Goal: Task Accomplishment & Management: Use online tool/utility

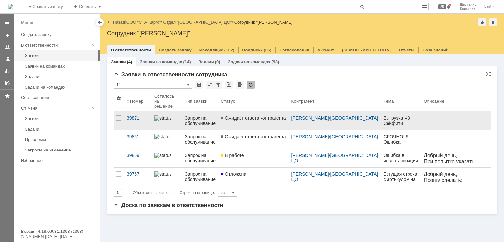
click at [268, 118] on link "Ожидает ответа контрагента" at bounding box center [253, 121] width 70 height 18
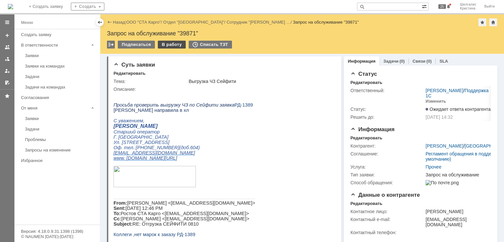
click at [171, 45] on div "В работу" at bounding box center [172, 45] width 28 height 8
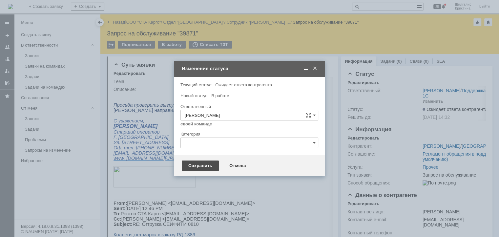
click at [206, 167] on div "Сохранить" at bounding box center [200, 165] width 37 height 11
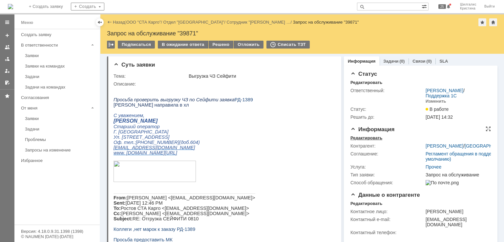
click at [369, 139] on div "Редактировать" at bounding box center [366, 138] width 32 height 5
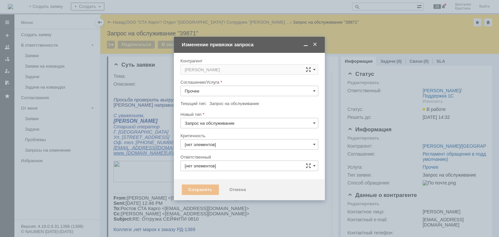
type input "3. Низкая"
type input "[PERSON_NAME]"
type input "[не указано]"
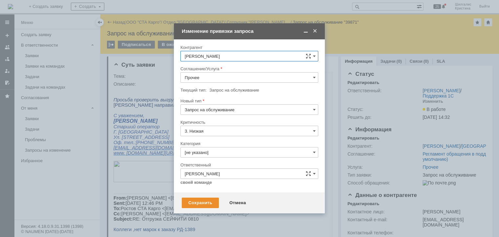
click at [213, 80] on input "Прочее" at bounding box center [249, 77] width 138 height 11
click at [222, 110] on span "WMS Обмены" at bounding box center [249, 109] width 129 height 5
type input "WMS Обмены"
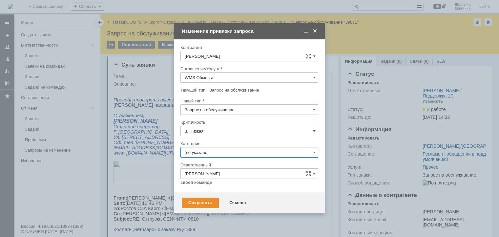
click at [209, 153] on input "[не указано]" at bounding box center [249, 152] width 138 height 11
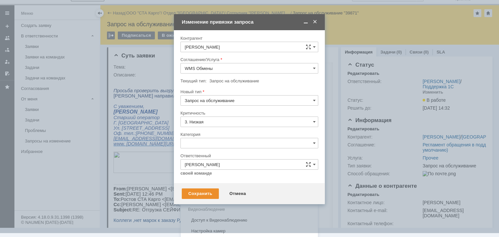
click at [209, 190] on div "Консультация пользователя" at bounding box center [249, 187] width 137 height 11
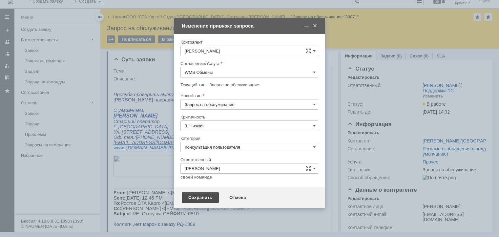
click at [206, 198] on div "Сохранить" at bounding box center [200, 197] width 37 height 11
type input "Консультация пользователя"
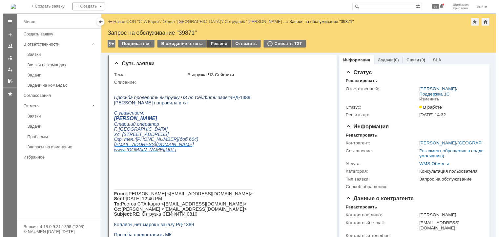
scroll to position [0, 0]
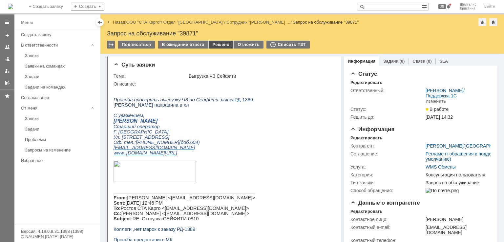
click at [215, 46] on div "Решено" at bounding box center [221, 45] width 25 height 8
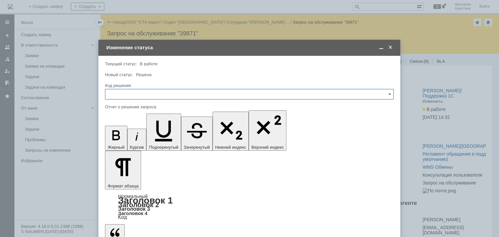
click at [132, 98] on input "text" at bounding box center [249, 94] width 289 height 11
click at [124, 180] on span "Решено" at bounding box center [249, 182] width 280 height 5
type input "Решено"
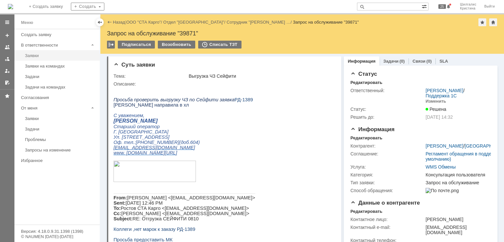
click at [58, 52] on link "Заявки" at bounding box center [60, 56] width 76 height 10
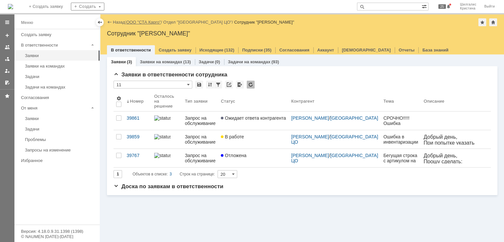
click at [143, 21] on link "ООО "СТА Карго"" at bounding box center [143, 22] width 35 height 5
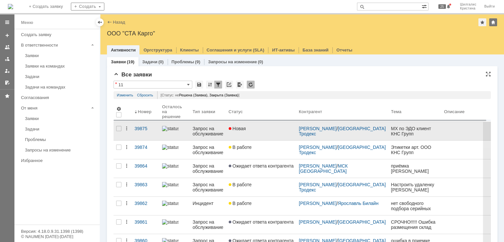
click at [271, 129] on div "Новая" at bounding box center [261, 128] width 65 height 5
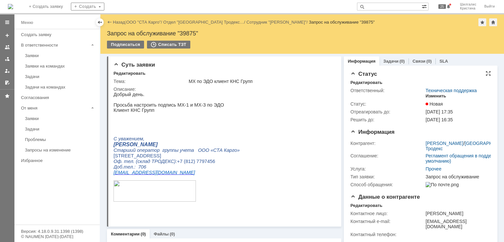
click at [426, 95] on div "Изменить" at bounding box center [436, 96] width 21 height 5
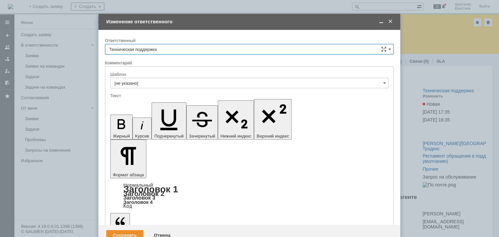
click at [180, 48] on input "Техническая поддержка" at bounding box center [249, 49] width 289 height 11
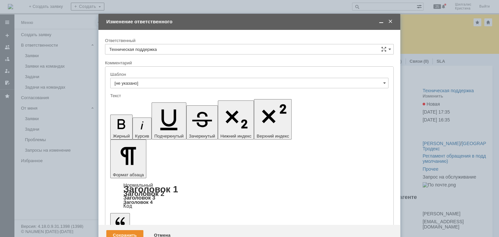
click at [155, 81] on span "[PERSON_NAME]" at bounding box center [249, 82] width 280 height 5
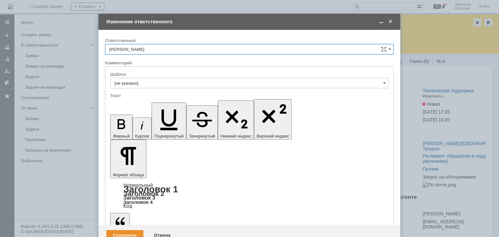
type input "[PERSON_NAME]"
click at [125, 230] on div "Сохранить" at bounding box center [124, 235] width 37 height 11
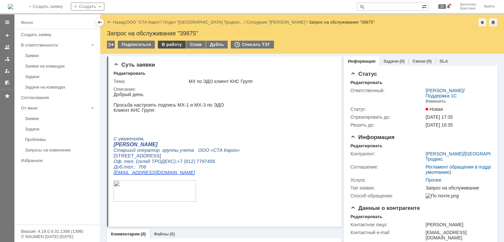
click at [164, 44] on div "В работу" at bounding box center [172, 45] width 28 height 8
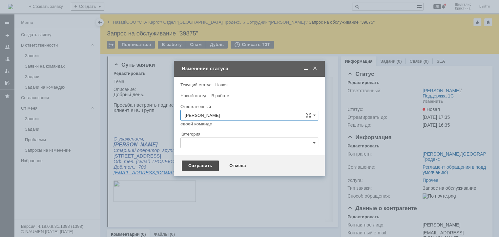
click at [196, 163] on div "Сохранить" at bounding box center [200, 165] width 37 height 11
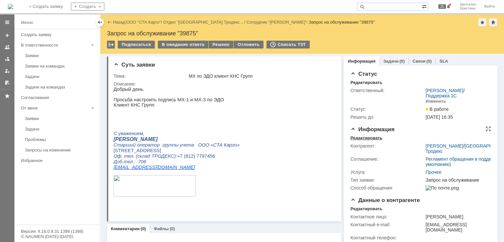
click at [367, 137] on div "Редактировать" at bounding box center [366, 138] width 32 height 5
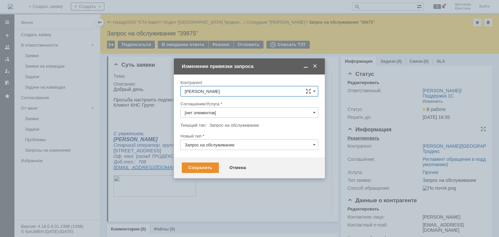
type input "Прочее"
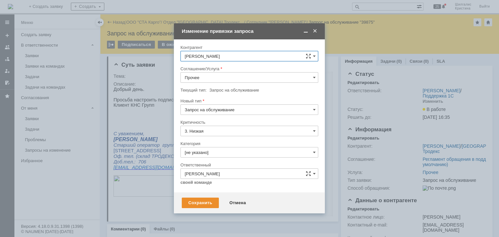
click at [219, 76] on input "Прочее" at bounding box center [249, 77] width 138 height 11
click at [214, 108] on span "WMS Обмены" at bounding box center [249, 109] width 129 height 5
type input "WMS Обмены"
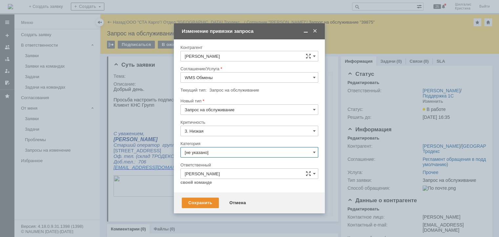
click at [218, 151] on input "[не указано]" at bounding box center [249, 152] width 138 height 11
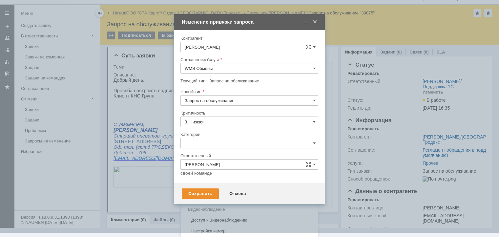
click at [210, 175] on span "Изменение" at bounding box center [249, 176] width 129 height 5
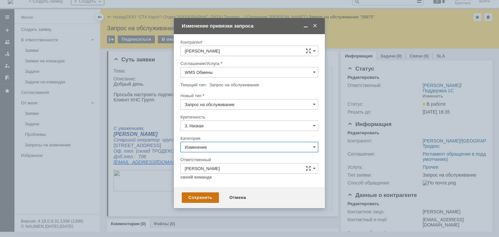
type input "Изменение"
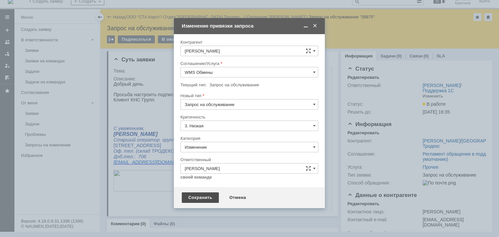
click at [196, 196] on div "Сохранить" at bounding box center [200, 197] width 37 height 11
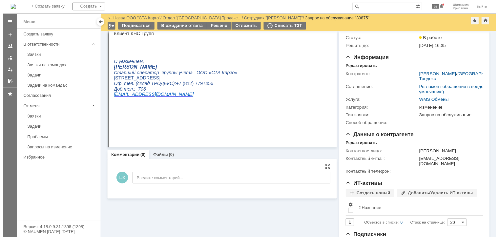
scroll to position [0, 0]
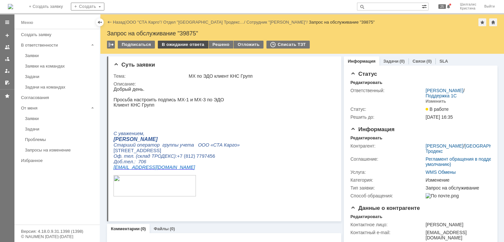
click at [185, 45] on div "В ожидание ответа" at bounding box center [183, 45] width 50 height 8
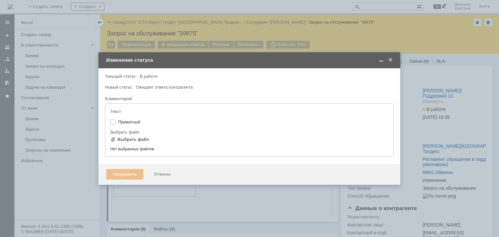
type input "[не указано]"
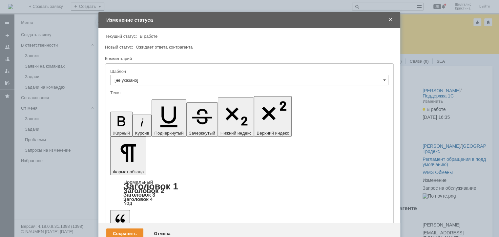
click at [127, 228] on div "Сохранить" at bounding box center [124, 233] width 37 height 11
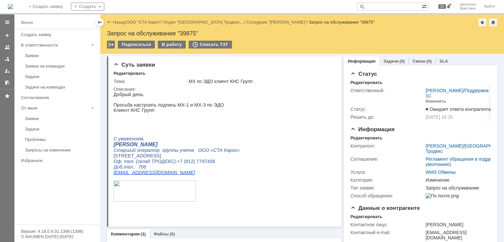
click at [36, 55] on div "Заявки" at bounding box center [60, 55] width 71 height 5
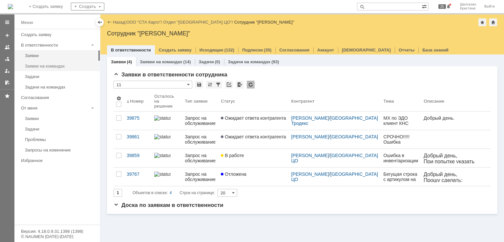
click at [49, 67] on div "Заявки на командах" at bounding box center [60, 66] width 71 height 5
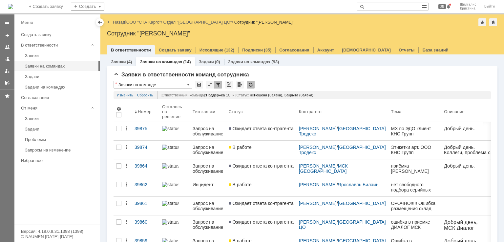
click at [143, 21] on link "ООО "СТА Карго"" at bounding box center [143, 22] width 35 height 5
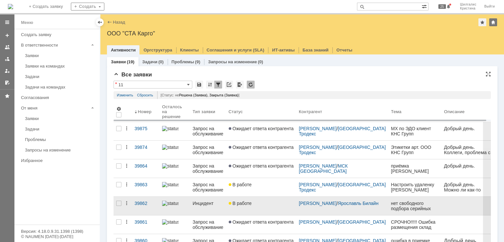
click at [260, 201] on div "В работе" at bounding box center [261, 203] width 65 height 5
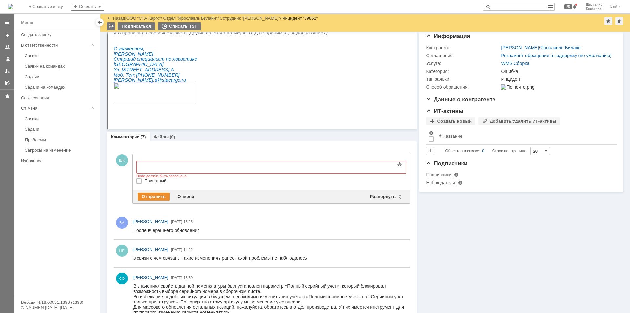
click at [445, 231] on div "Информация Задачи (0) Связи (0) SLA Статус Редактировать Ответственный: [PERSON…" at bounding box center [520, 262] width 207 height 592
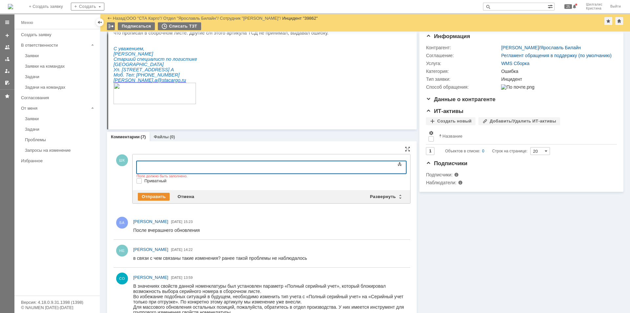
click at [181, 168] on div at bounding box center [189, 166] width 93 height 5
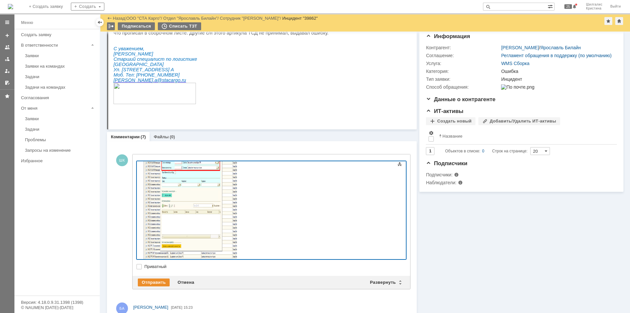
scroll to position [53, 0]
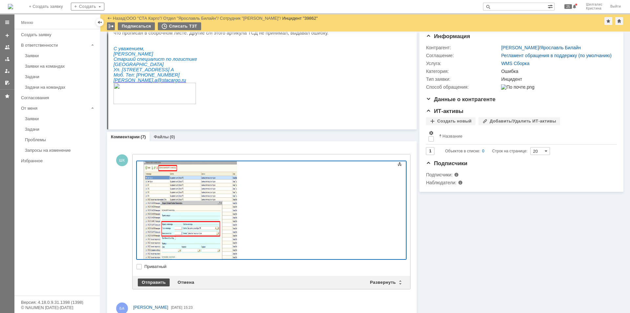
click at [149, 242] on div "Отправить" at bounding box center [154, 282] width 32 height 8
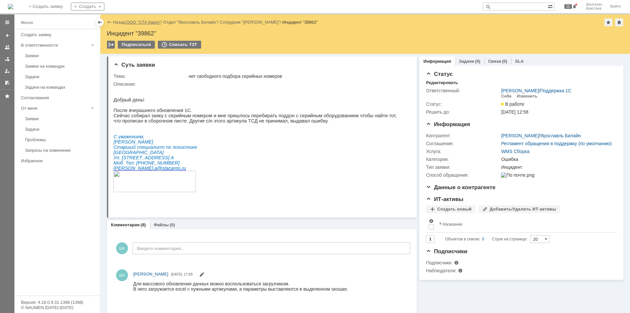
scroll to position [0, 0]
click at [148, 20] on link "ООО "СТА Карго"" at bounding box center [143, 22] width 35 height 5
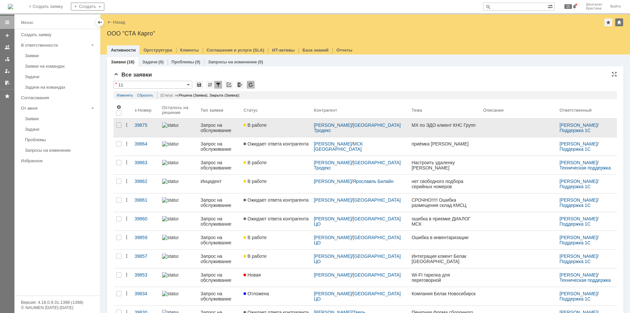
click at [286, 124] on div "В работе" at bounding box center [276, 124] width 65 height 5
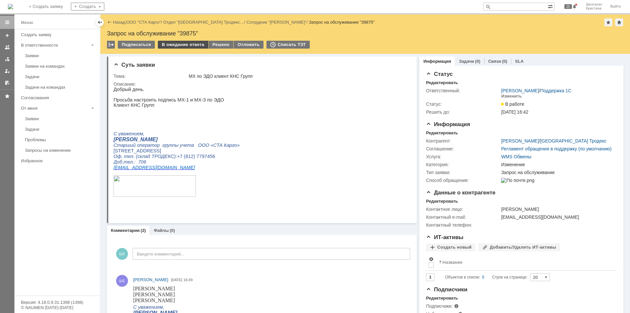
click at [183, 45] on div "В ожидание ответа" at bounding box center [183, 45] width 50 height 8
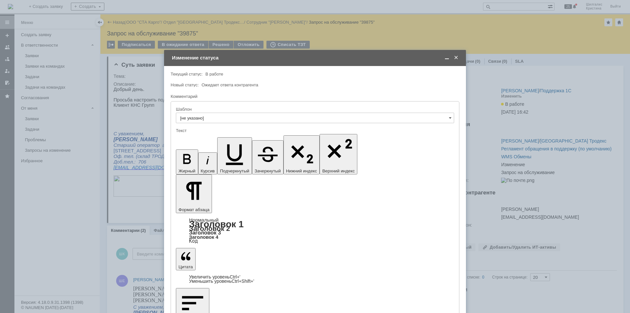
drag, startPoint x: 202, startPoint y: 1868, endPoint x: 198, endPoint y: 1867, distance: 4.4
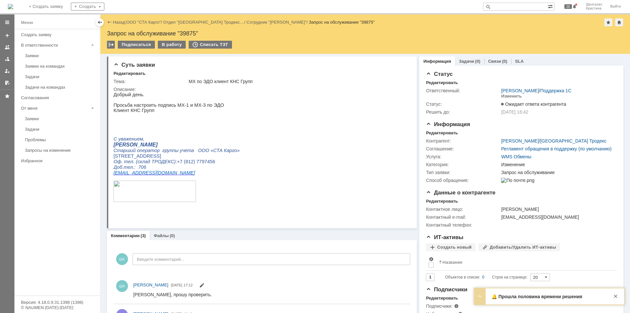
click at [40, 52] on link "Заявки" at bounding box center [60, 56] width 76 height 10
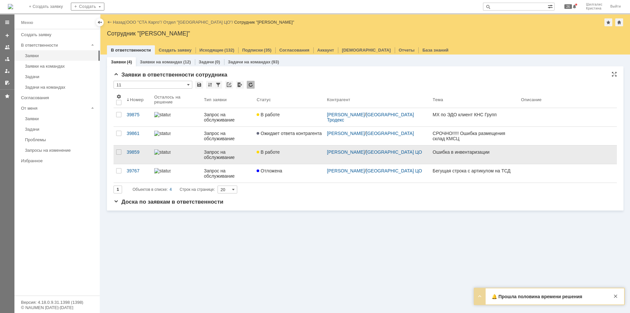
click at [297, 158] on link "В работе" at bounding box center [289, 154] width 70 height 18
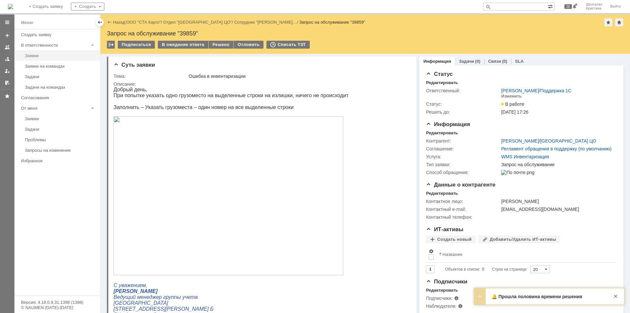
click at [45, 56] on div "Заявки" at bounding box center [60, 55] width 71 height 5
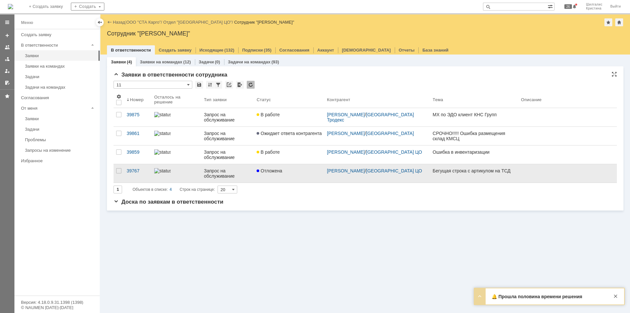
click at [282, 172] on span "Отложена" at bounding box center [270, 170] width 26 height 5
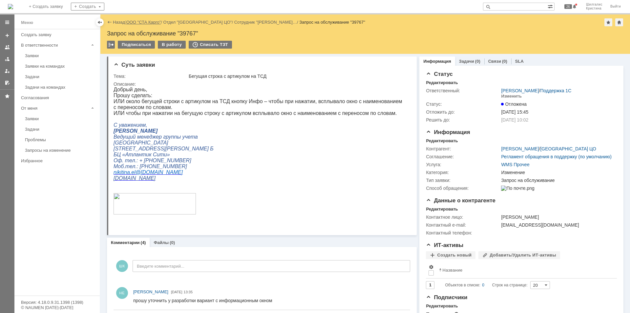
click at [146, 24] on link "ООО "СТА Карго"" at bounding box center [143, 22] width 35 height 5
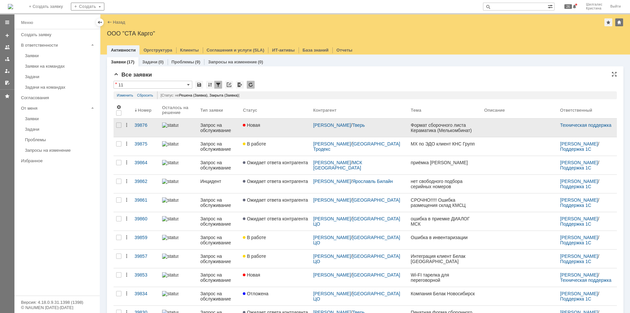
click at [270, 132] on link "Новая" at bounding box center [275, 127] width 70 height 18
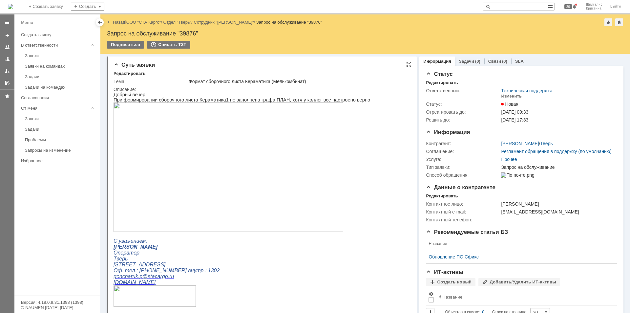
click at [222, 153] on img at bounding box center [229, 166] width 230 height 129
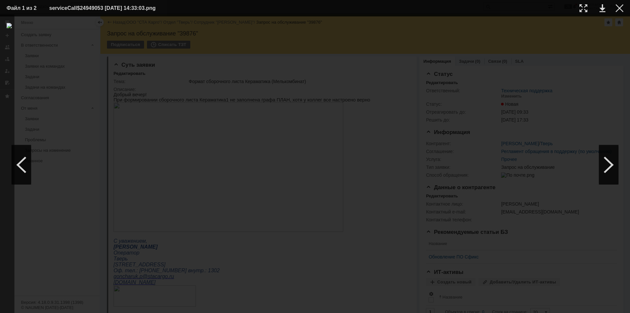
click at [615, 5] on td at bounding box center [614, 8] width 18 height 10
click at [617, 9] on div at bounding box center [620, 8] width 8 height 8
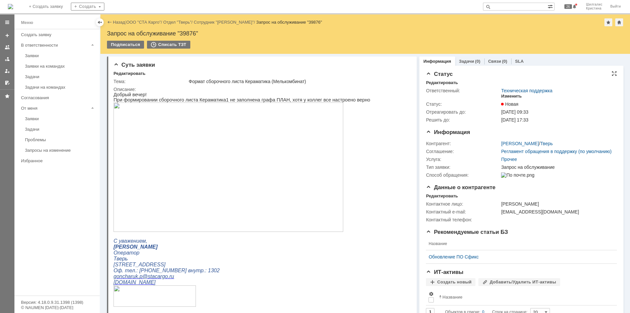
click at [507, 97] on div "Изменить" at bounding box center [511, 96] width 21 height 5
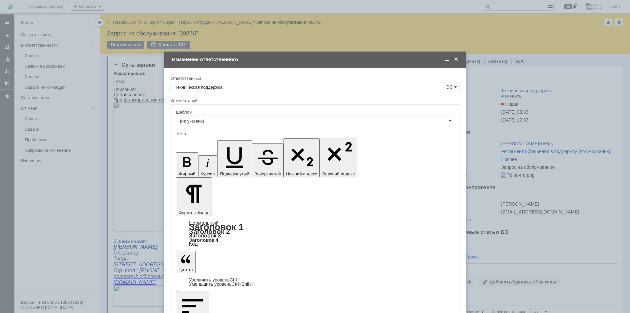
click at [238, 88] on input "Техническая поддержка" at bounding box center [315, 87] width 289 height 11
click at [198, 118] on span "[PERSON_NAME]" at bounding box center [315, 120] width 280 height 5
type input "[PERSON_NAME]"
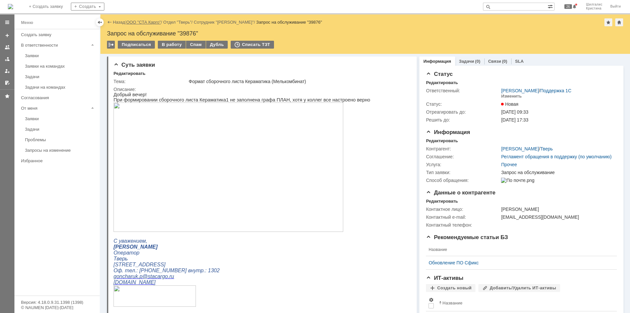
click at [149, 20] on link "ООО "СТА Карго"" at bounding box center [143, 22] width 35 height 5
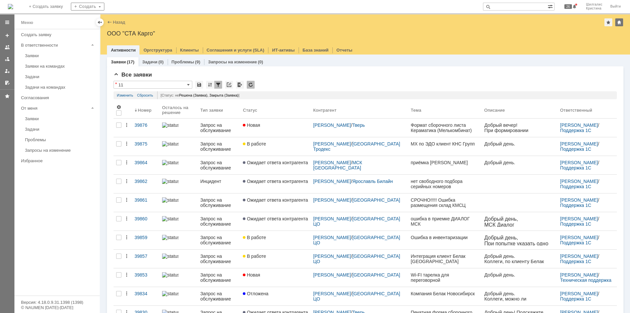
click at [294, 127] on div "Новая" at bounding box center [275, 124] width 65 height 5
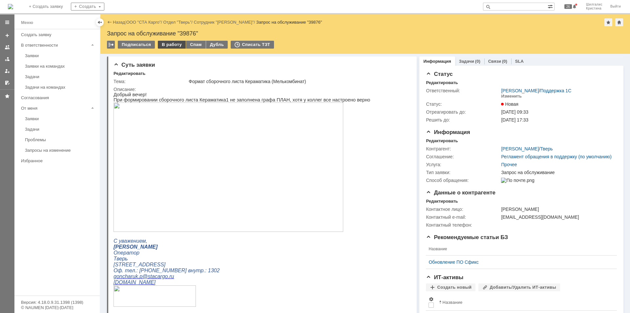
click at [172, 41] on div "В работу" at bounding box center [172, 45] width 28 height 8
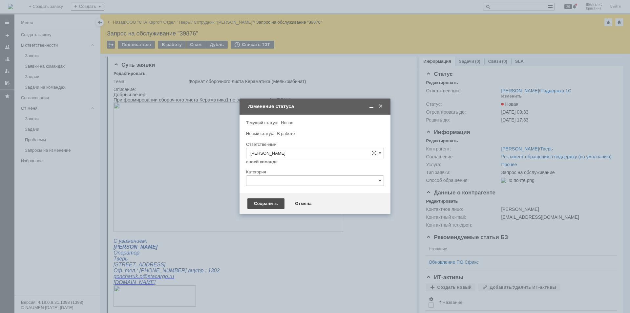
click at [265, 203] on div "Сохранить" at bounding box center [265, 203] width 37 height 11
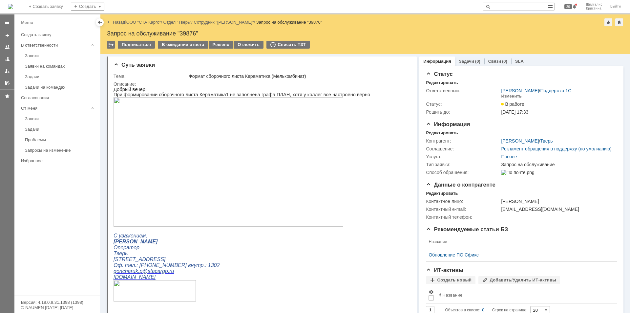
click at [146, 22] on link "ООО "СТА Карго"" at bounding box center [143, 22] width 35 height 5
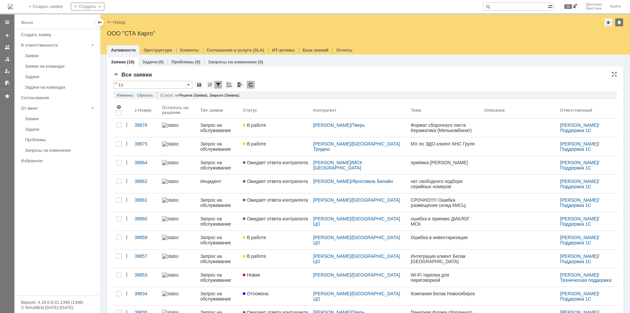
click at [283, 79] on div "Все заявки * 11 Результаты поиска: Статус не содержит любое из значений Закрыта…" at bounding box center [365, 271] width 503 height 399
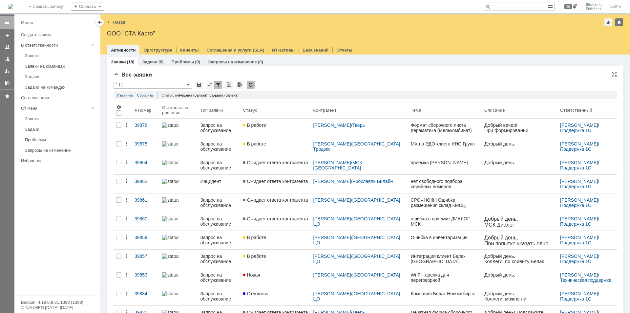
click at [301, 81] on div "Все заявки * 11 Результаты поиска: Статус не содержит любое из значений Закрыта…" at bounding box center [365, 271] width 503 height 399
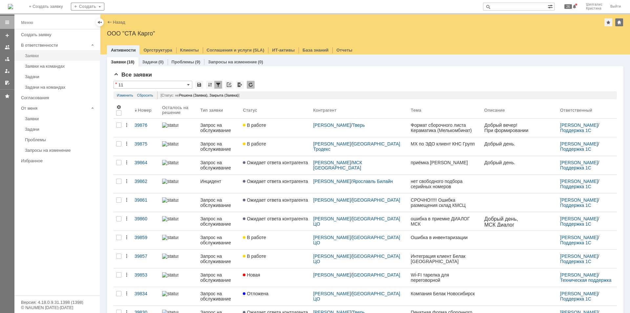
click at [37, 52] on link "Заявки" at bounding box center [60, 56] width 76 height 10
